Goal: Task Accomplishment & Management: Manage account settings

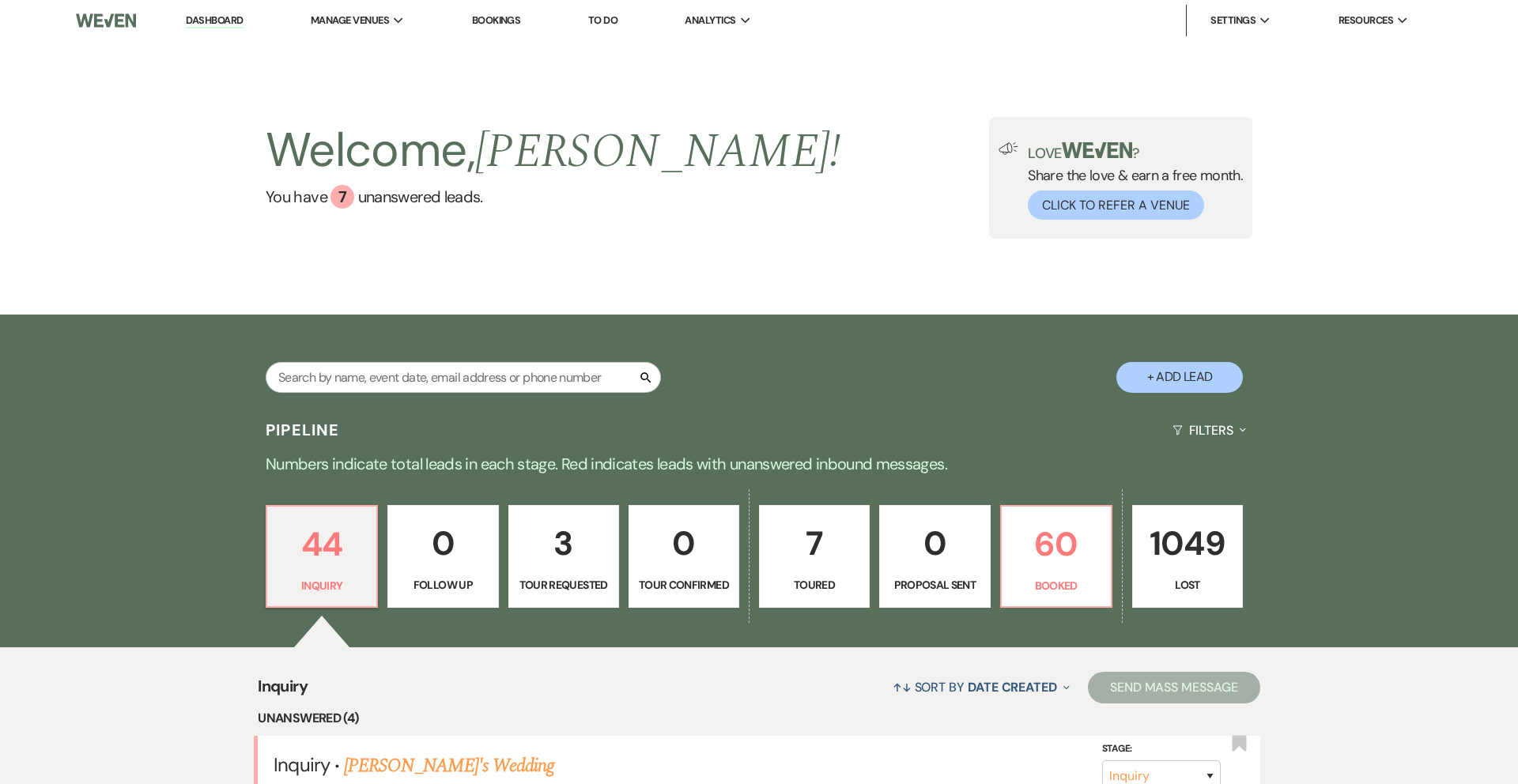
click at [495, 16] on link "Bookings" at bounding box center [497, 20] width 49 height 13
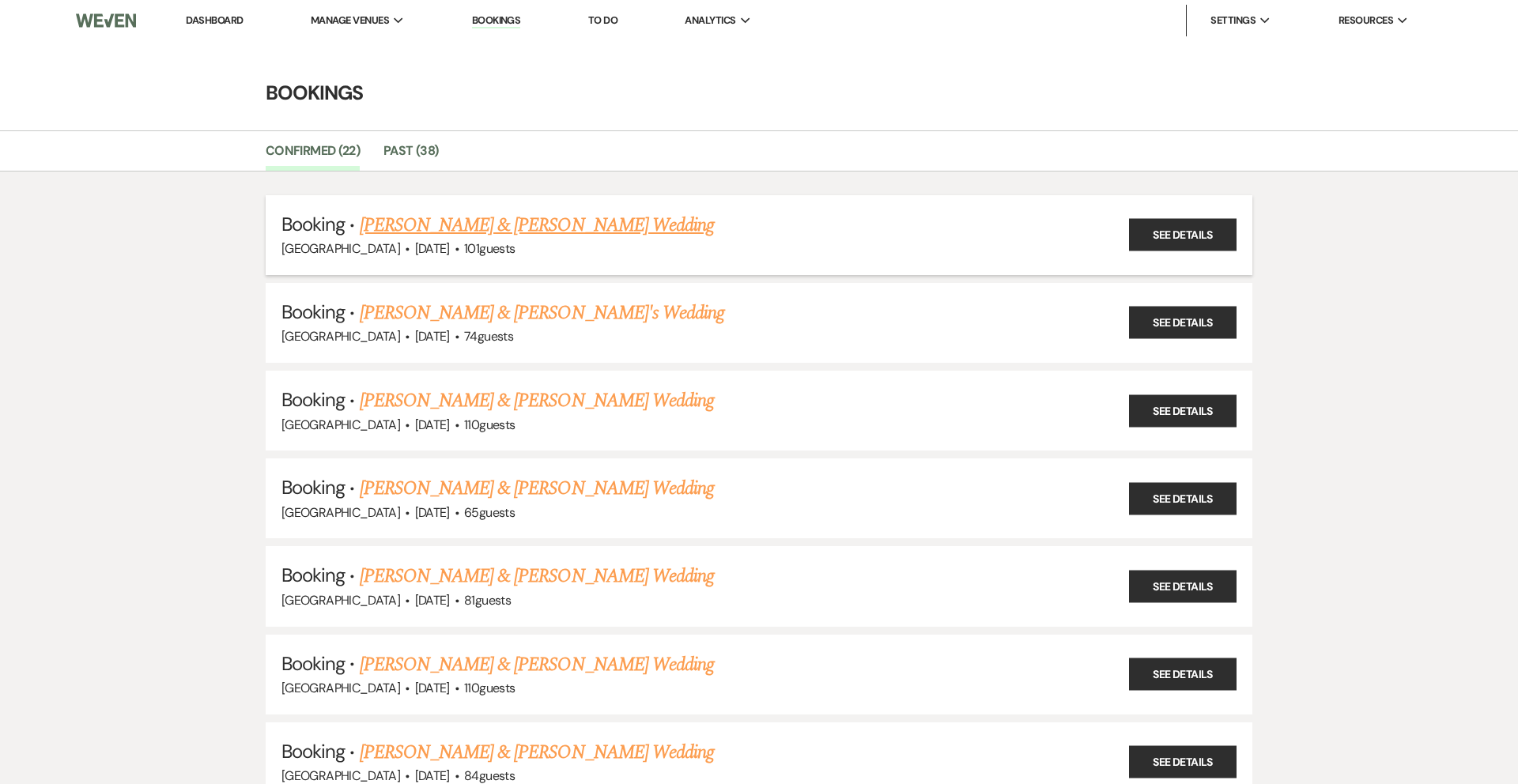
click at [468, 225] on link "[PERSON_NAME] & [PERSON_NAME] Wedding" at bounding box center [537, 225] width 354 height 28
